Goal: Find specific page/section: Find specific page/section

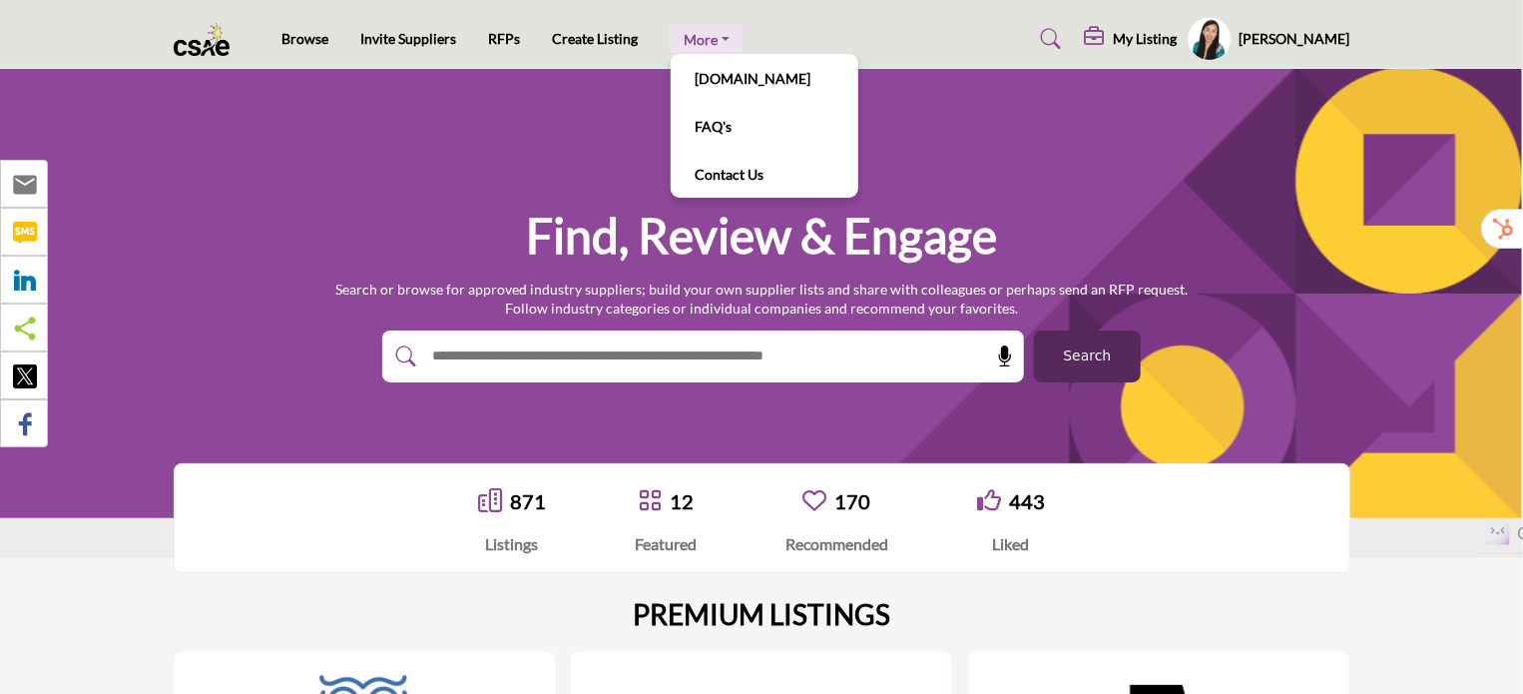
click at [702, 35] on link "More" at bounding box center [707, 39] width 74 height 28
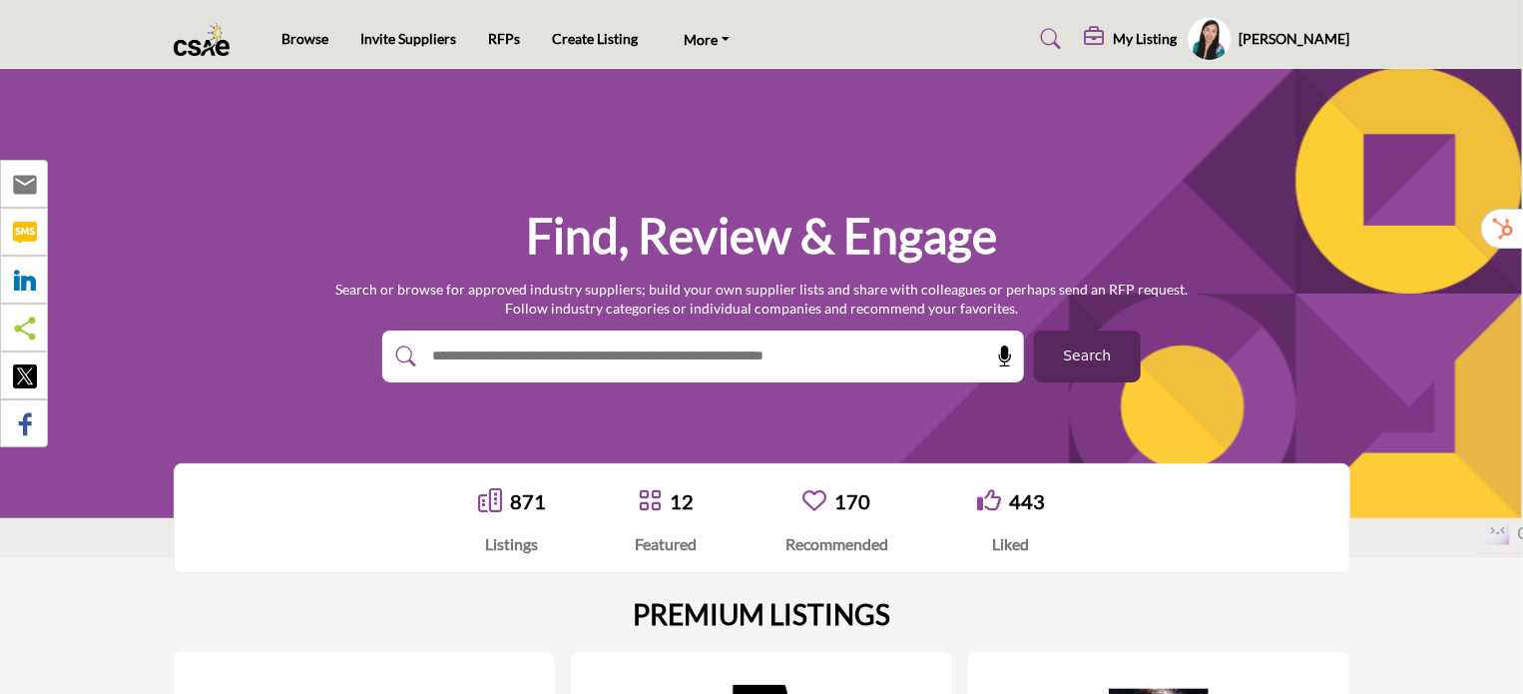
click at [519, 155] on div "Find, Review & Engage Search or browse for approved industry suppliers; build y…" at bounding box center [761, 293] width 1523 height 449
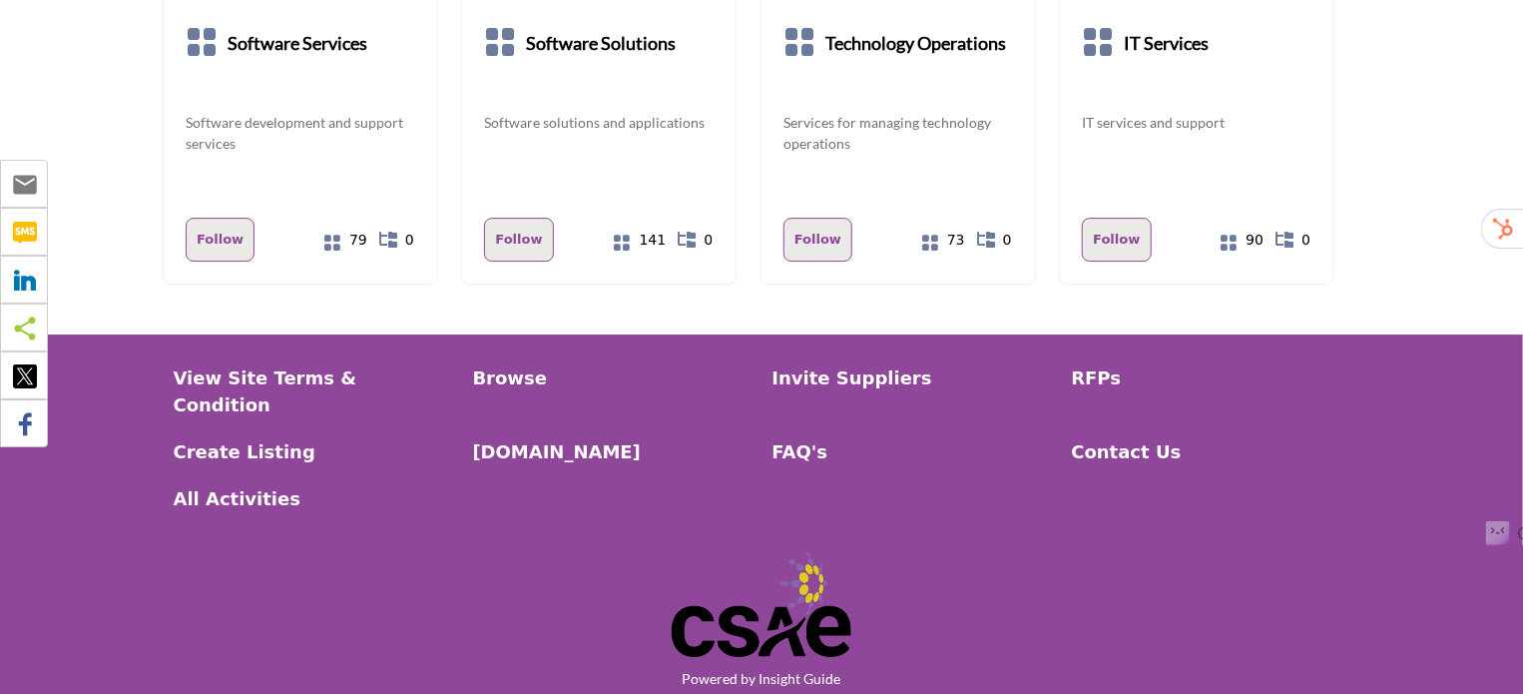
scroll to position [3261, 0]
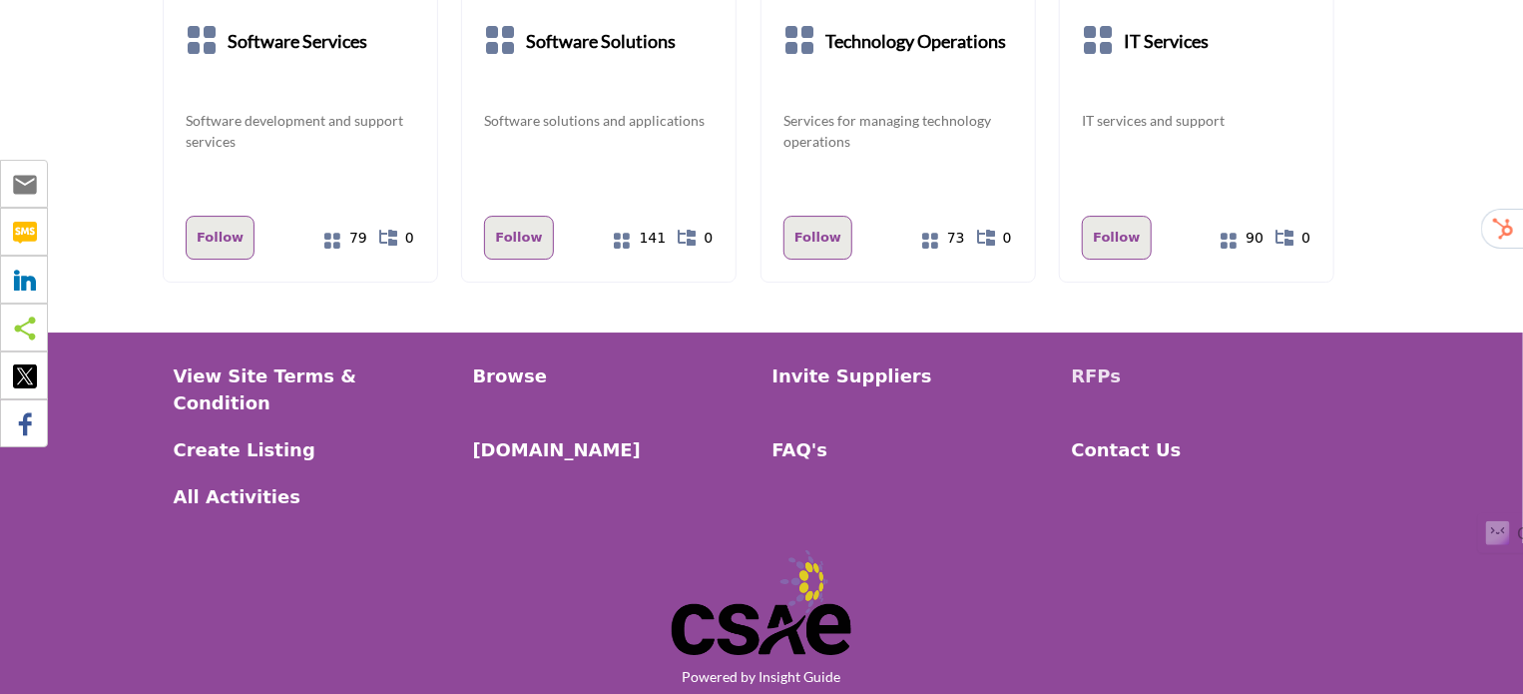
click at [1082, 362] on p "RFPs" at bounding box center [1211, 375] width 278 height 27
